Goal: Obtain resource: Download file/media

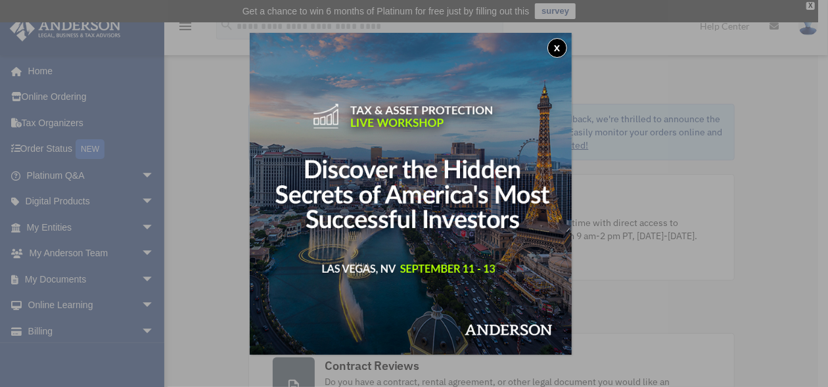
click at [559, 51] on button "x" at bounding box center [558, 48] width 20 height 20
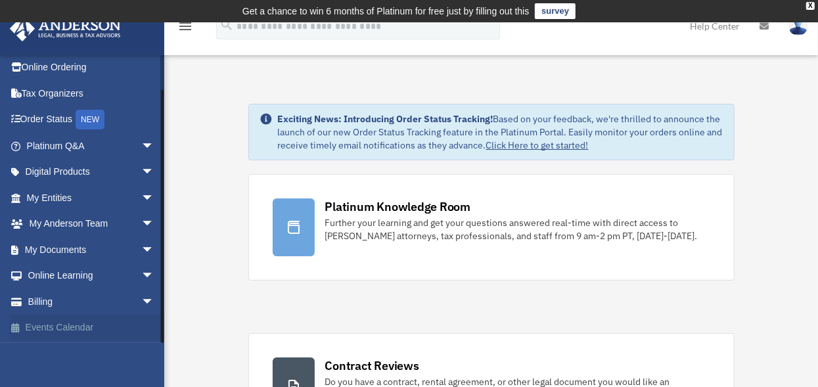
scroll to position [262, 0]
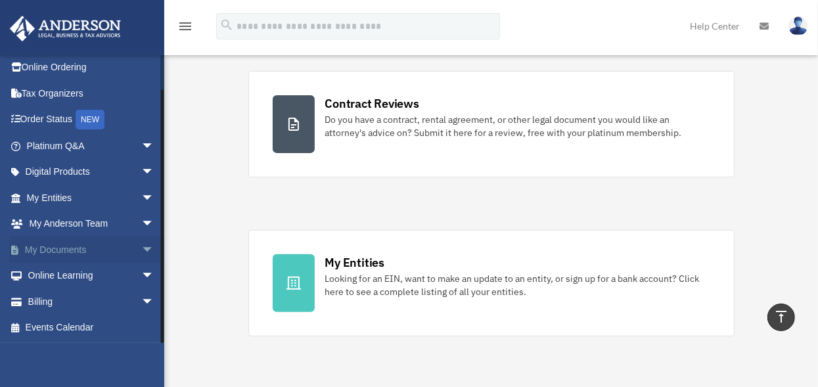
click at [60, 252] on link "My Documents arrow_drop_down" at bounding box center [91, 250] width 165 height 26
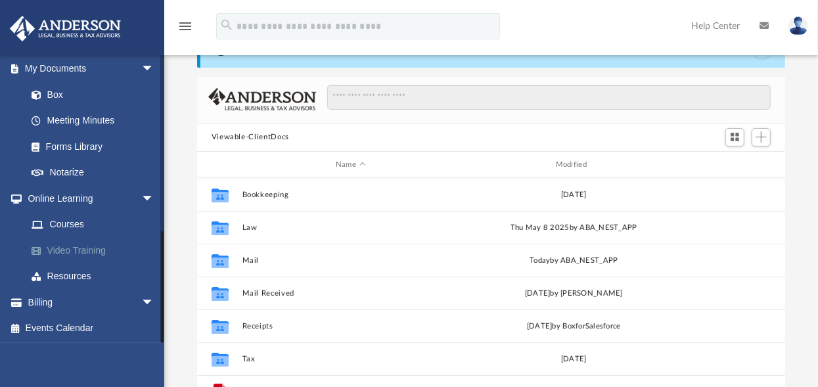
scroll to position [379, 0]
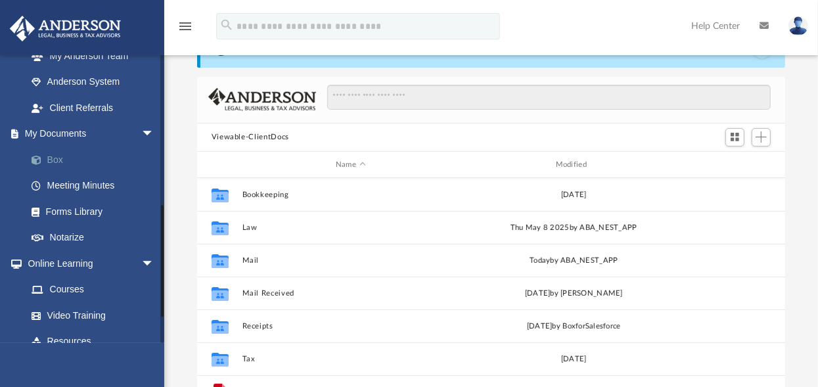
click at [58, 160] on link "Box" at bounding box center [96, 160] width 156 height 26
click at [53, 159] on link "Box" at bounding box center [96, 160] width 156 height 26
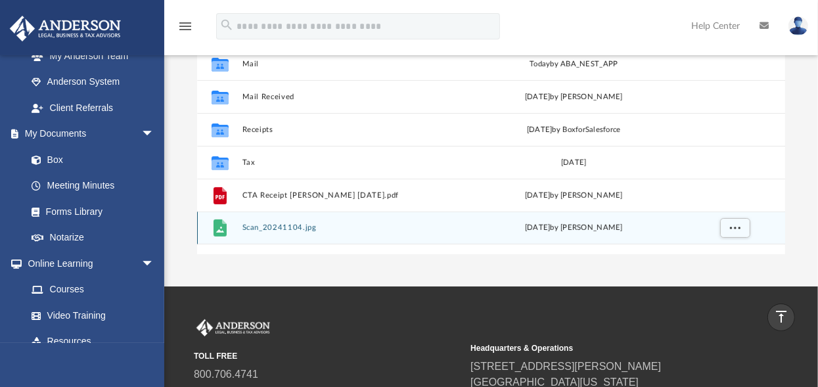
scroll to position [131, 0]
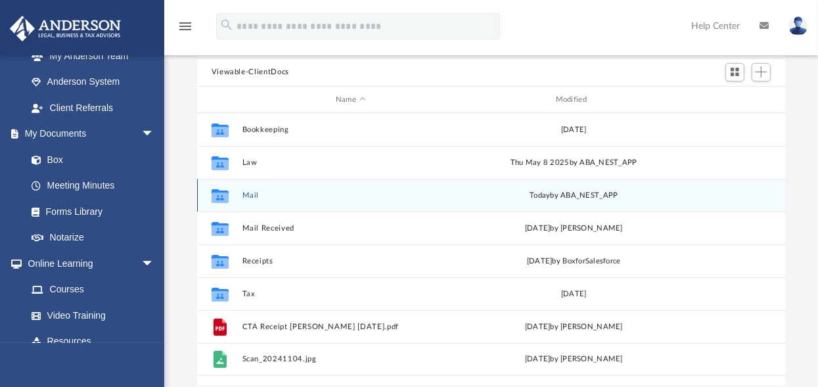
click at [584, 190] on div "[DATE] by ABA_NEST_APP" at bounding box center [574, 196] width 218 height 12
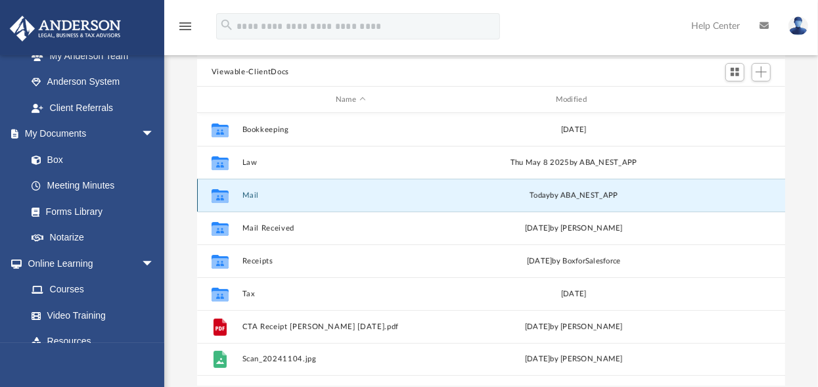
click at [249, 196] on button "Mail" at bounding box center [351, 195] width 218 height 9
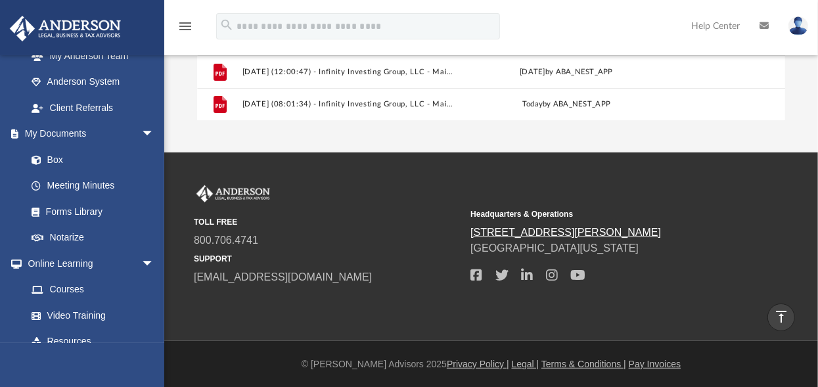
scroll to position [265, 0]
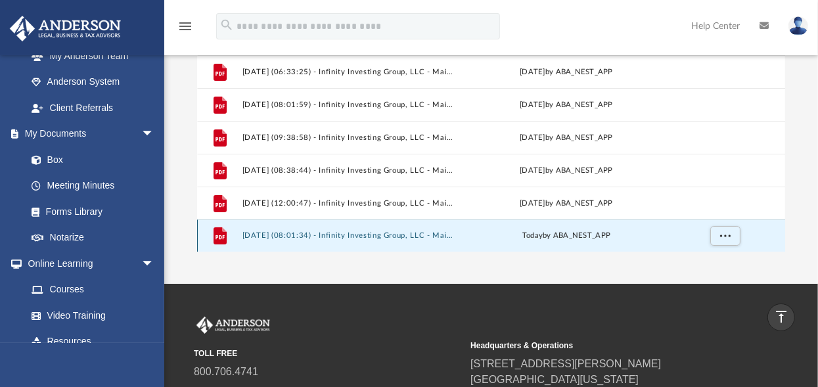
click at [353, 239] on button "[DATE] (08:01:34) - Infinity Investing Group, LLC - Mail.pdf" at bounding box center [348, 236] width 212 height 9
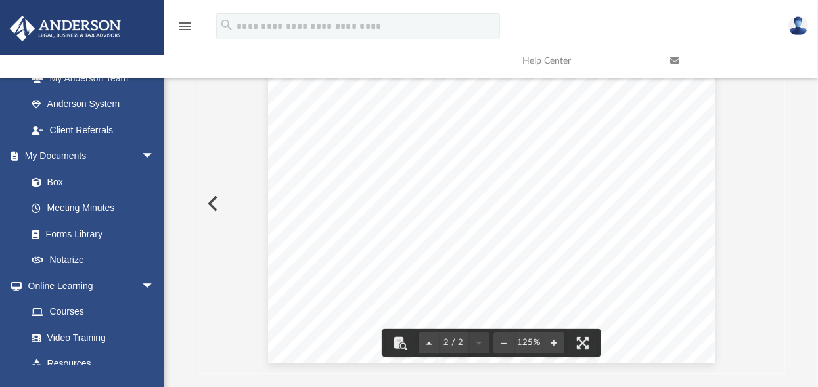
scroll to position [396, 0]
